Goal: Task Accomplishment & Management: Manage account settings

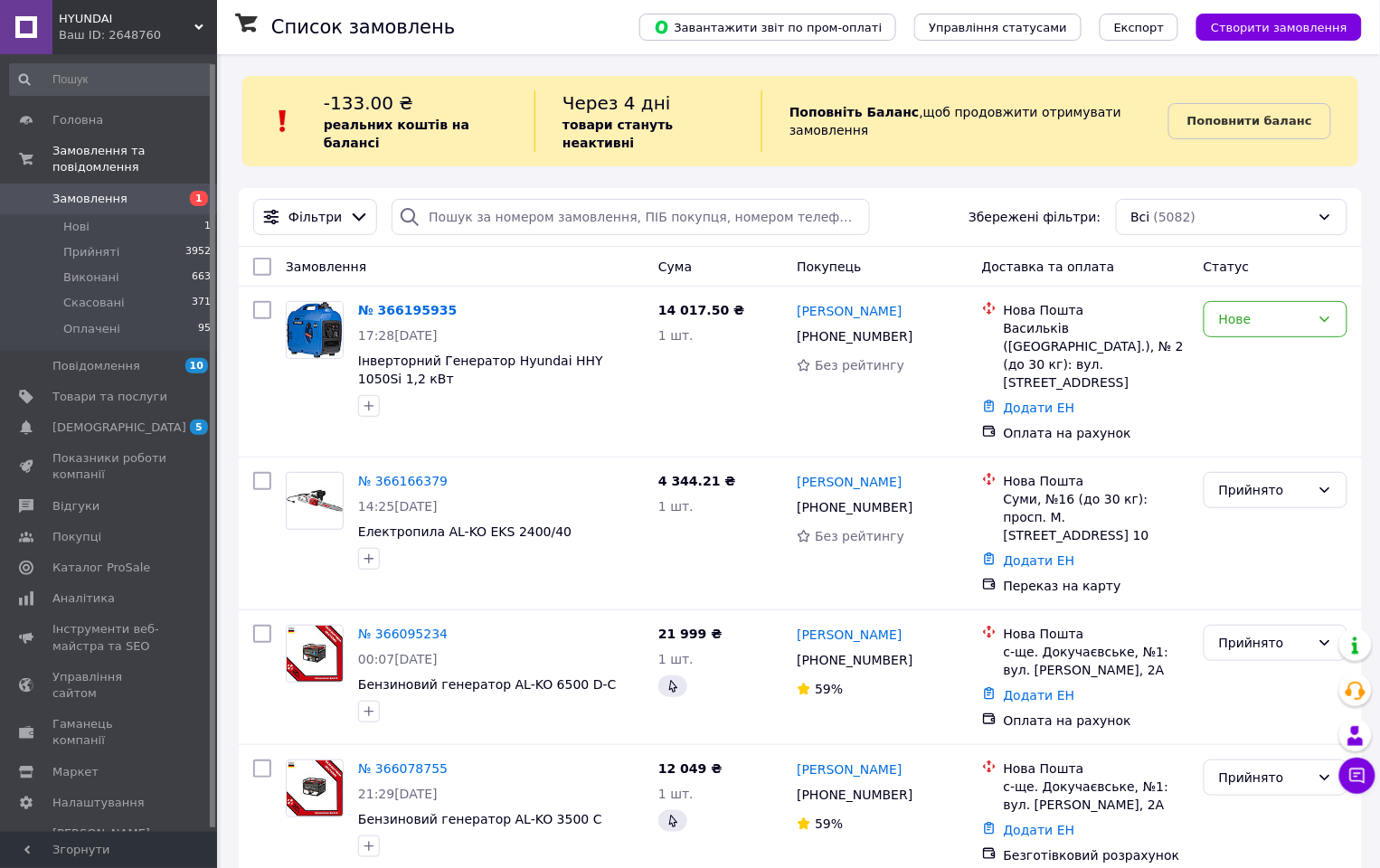
scroll to position [9, 0]
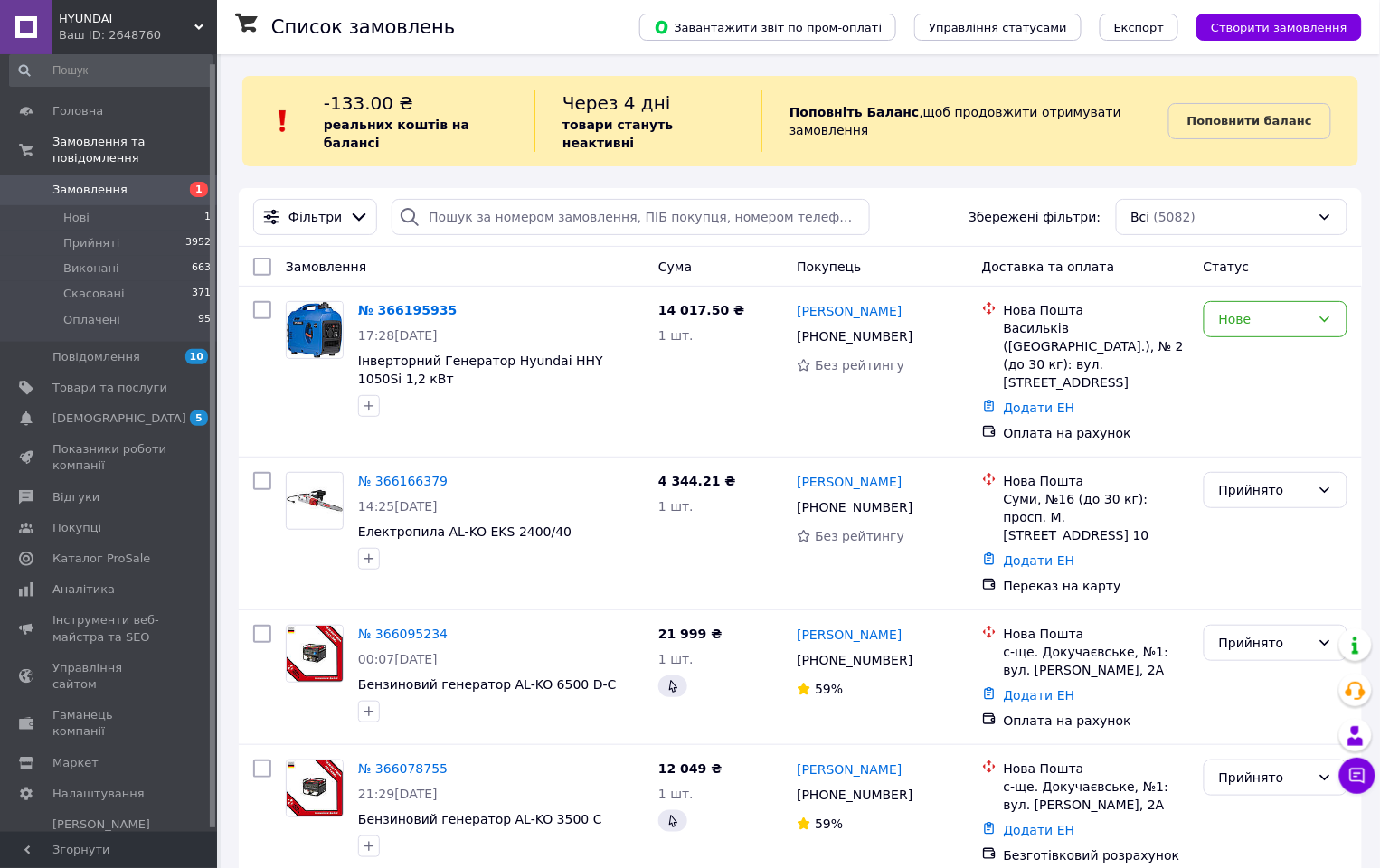
click at [134, 182] on span "Замовлення" at bounding box center [109, 190] width 115 height 16
click at [107, 214] on li "Нові 1" at bounding box center [111, 218] width 222 height 26
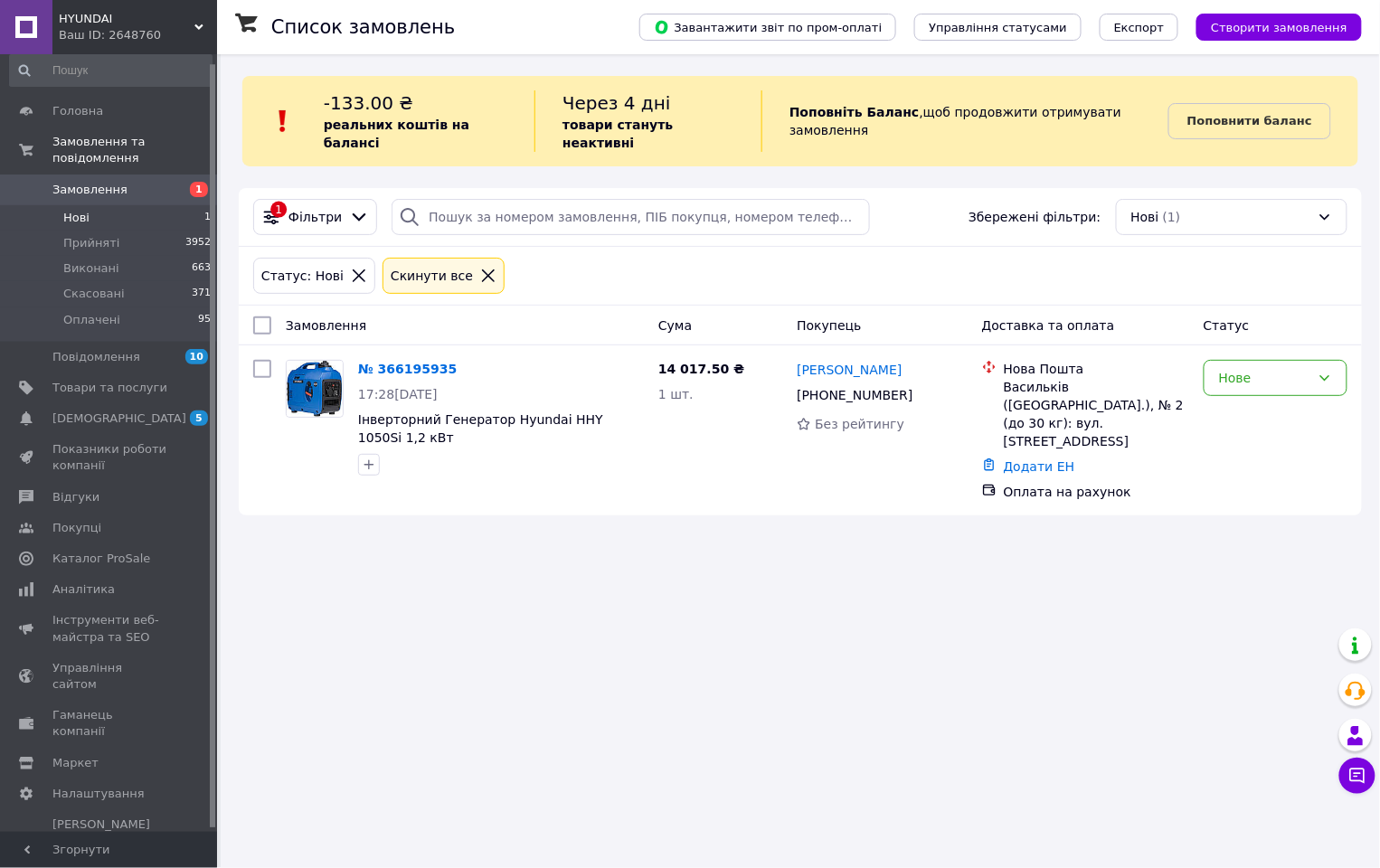
click at [112, 189] on span "Замовлення" at bounding box center [89, 190] width 75 height 16
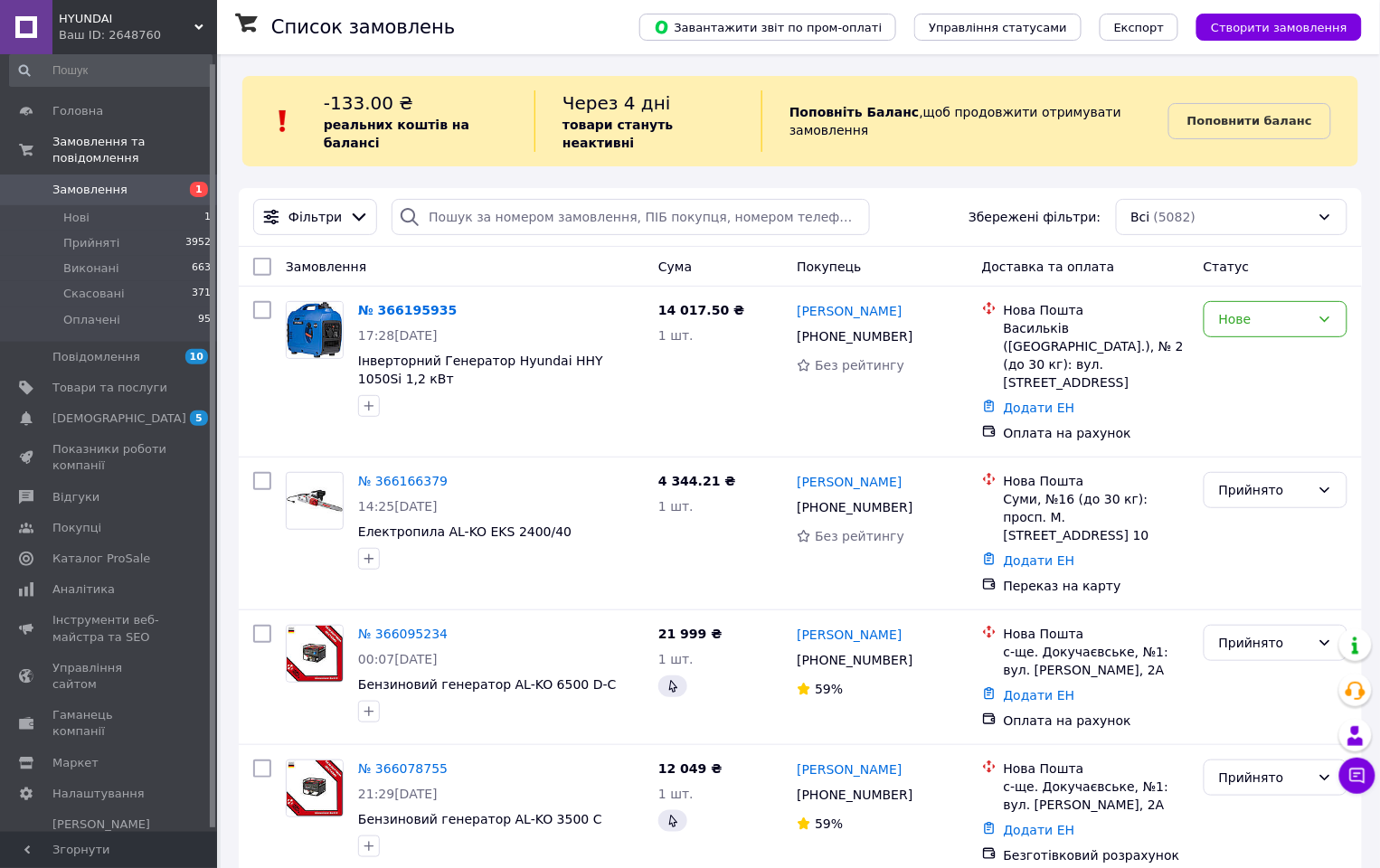
click at [124, 29] on div "Ваш ID: 2648760" at bounding box center [137, 35] width 158 height 16
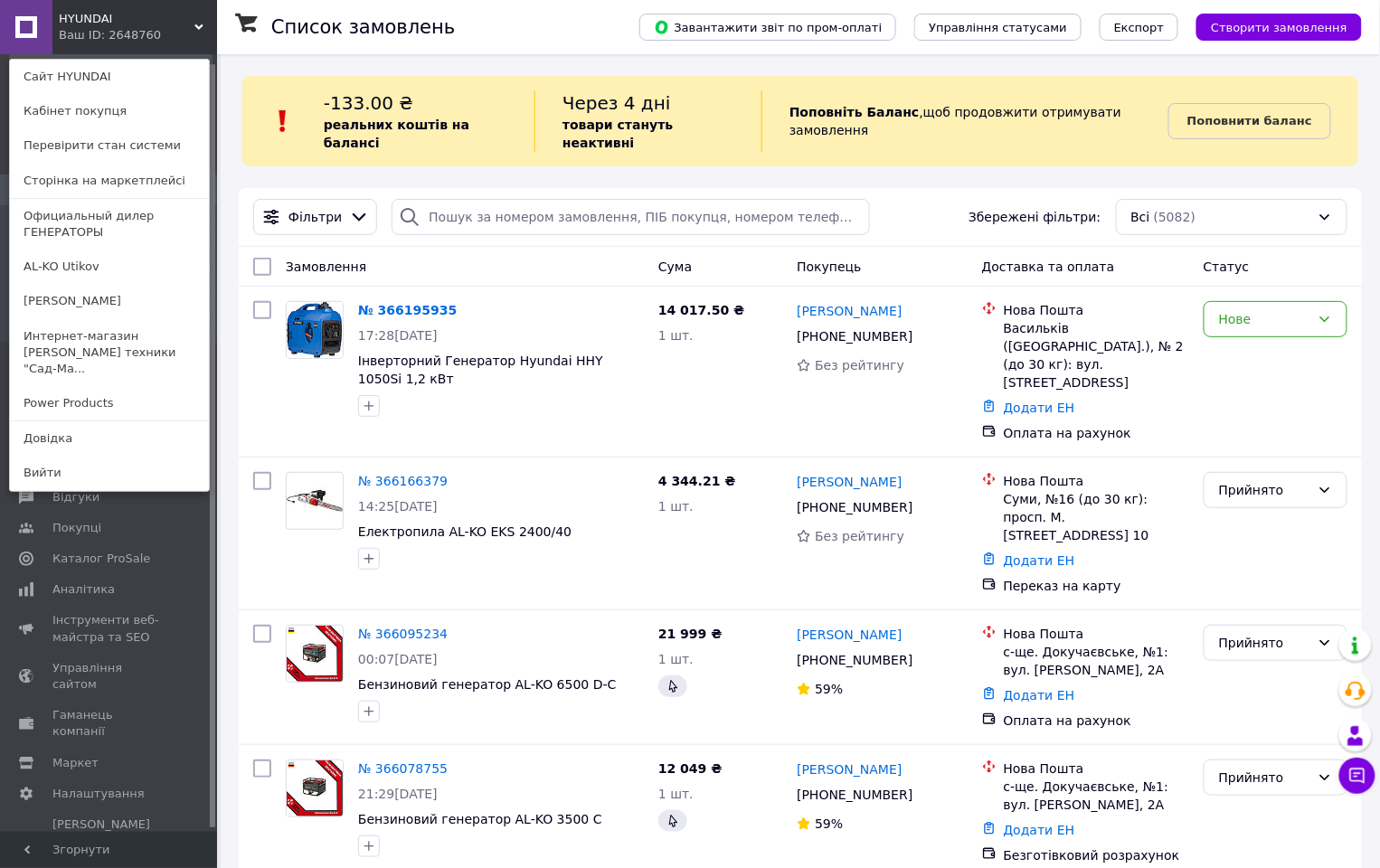
click at [69, 269] on link "AL-KO Utikov" at bounding box center [109, 266] width 199 height 34
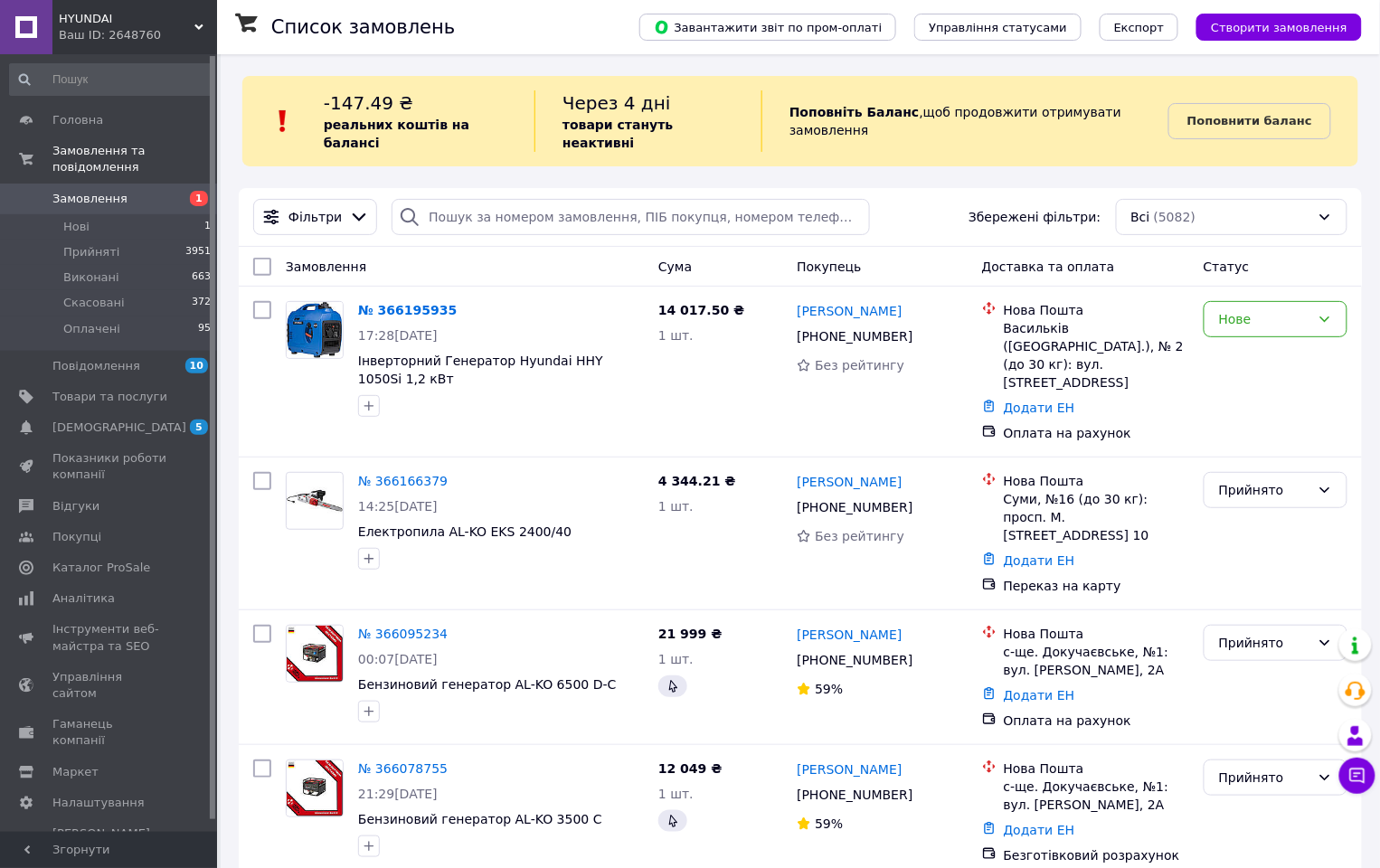
click at [95, 196] on span "Замовлення" at bounding box center [89, 198] width 75 height 16
click at [94, 228] on li "Нові 1" at bounding box center [111, 226] width 222 height 26
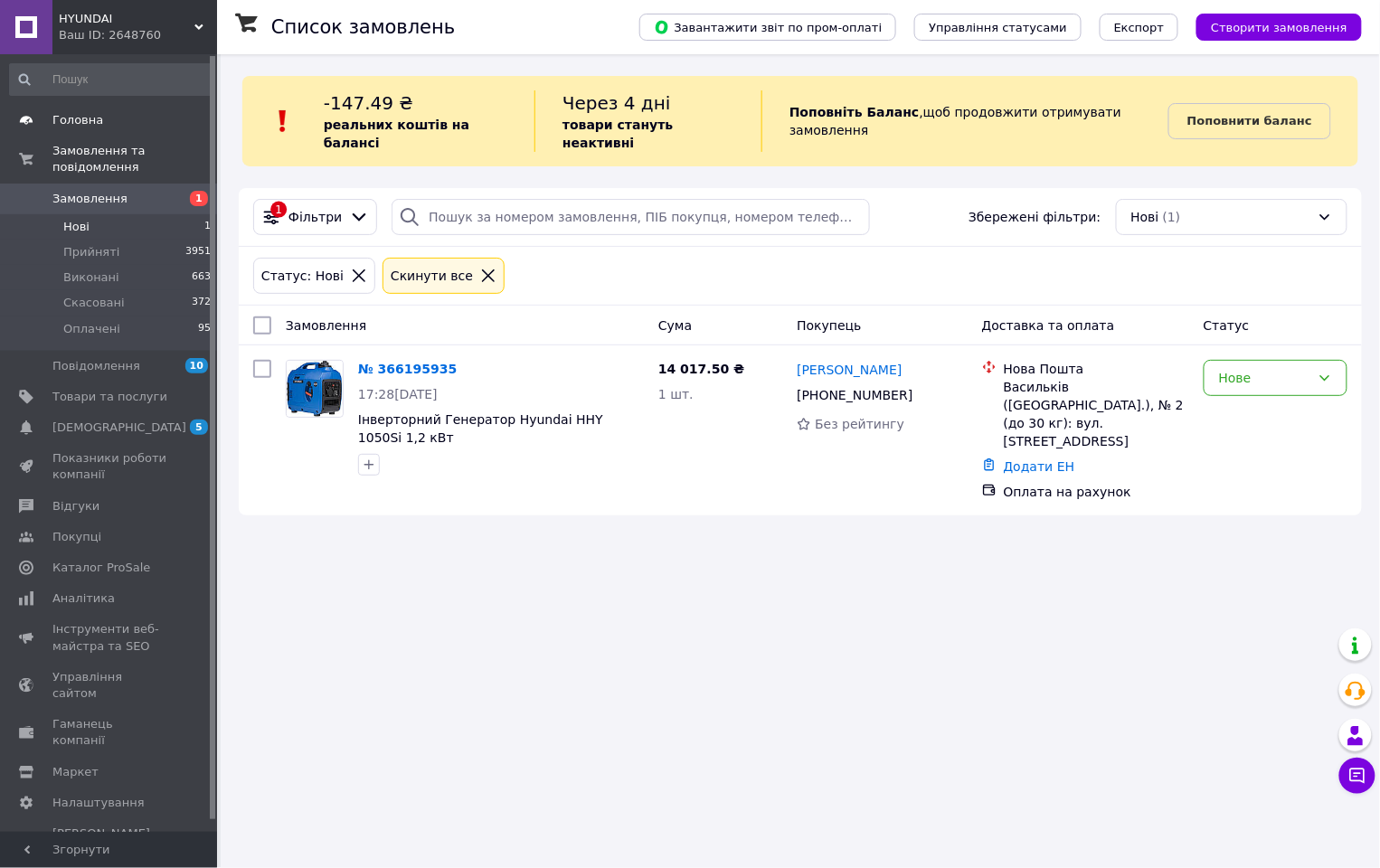
click at [95, 123] on span "Головна" at bounding box center [77, 119] width 50 height 16
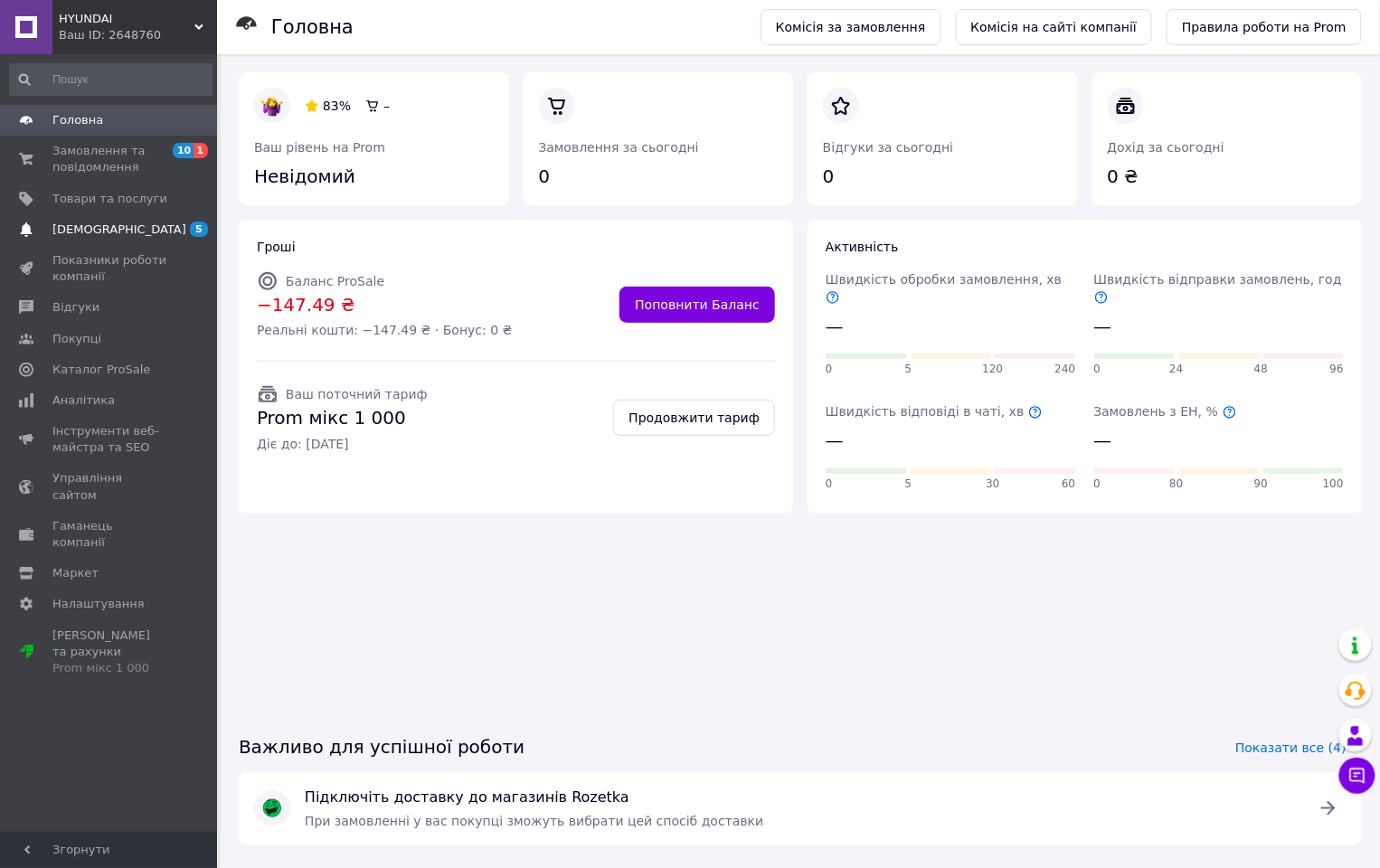
click at [172, 229] on span "5 0" at bounding box center [192, 229] width 49 height 16
